Goal: Find specific page/section: Find specific page/section

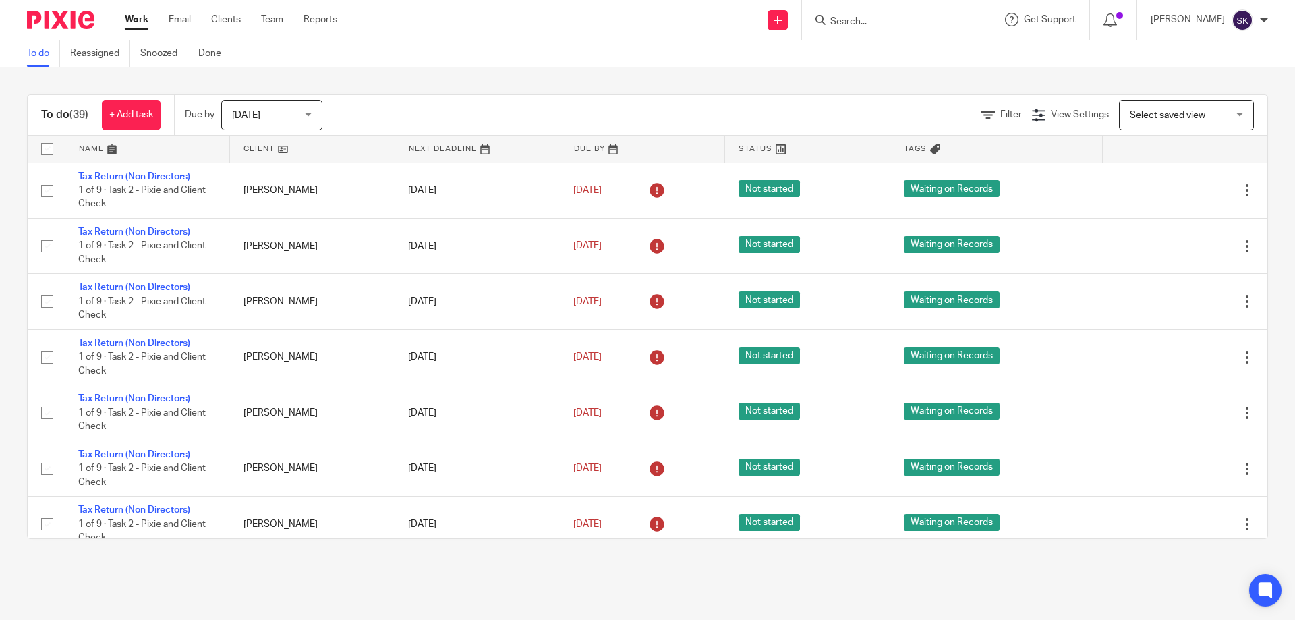
click at [923, 20] on input "Search" at bounding box center [889, 22] width 121 height 12
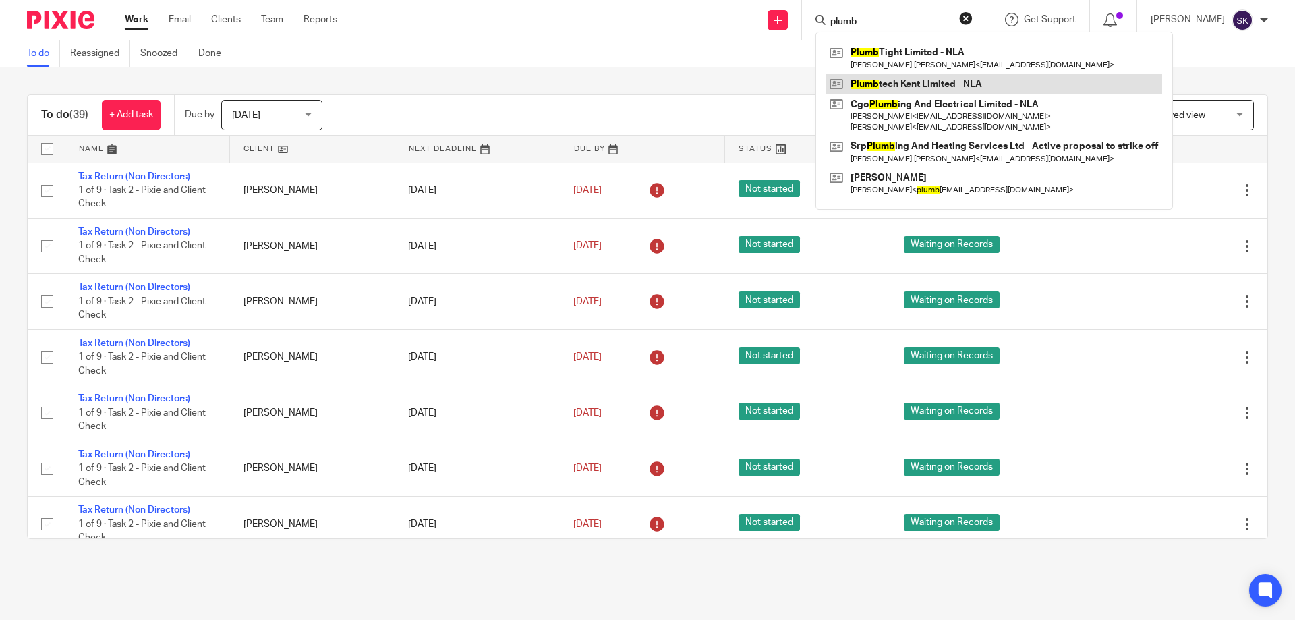
type input "plumb"
click at [921, 82] on link at bounding box center [994, 84] width 336 height 20
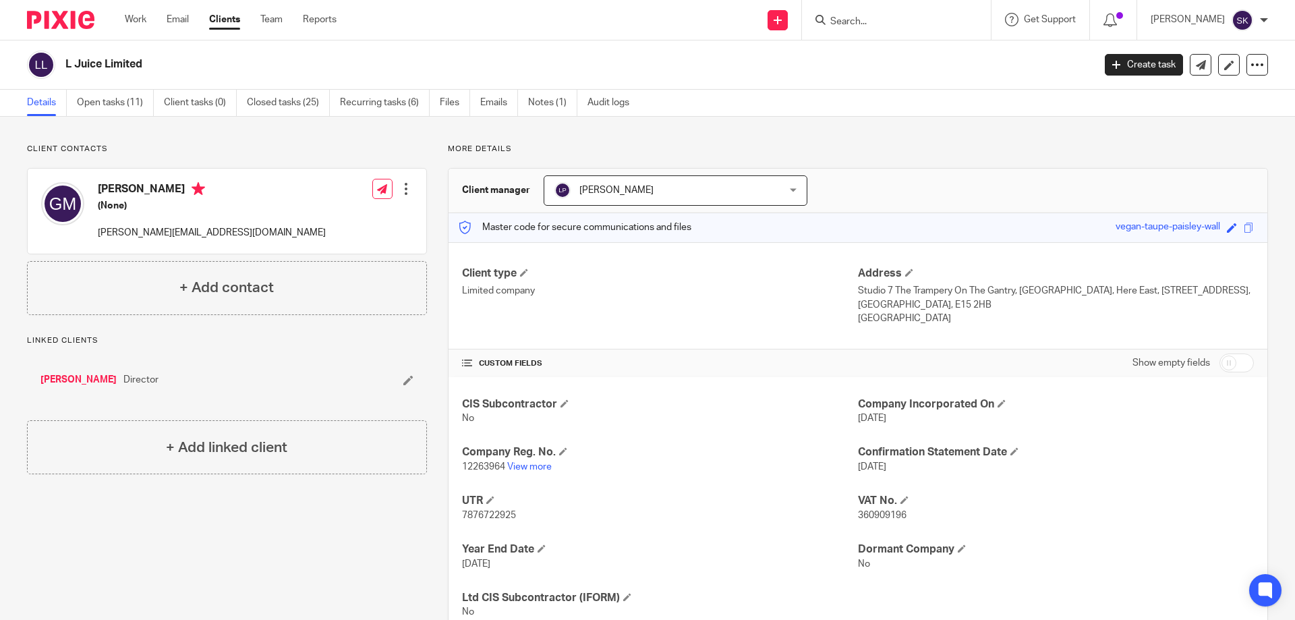
scroll to position [47, 0]
